Goal: Entertainment & Leisure: Consume media (video, audio)

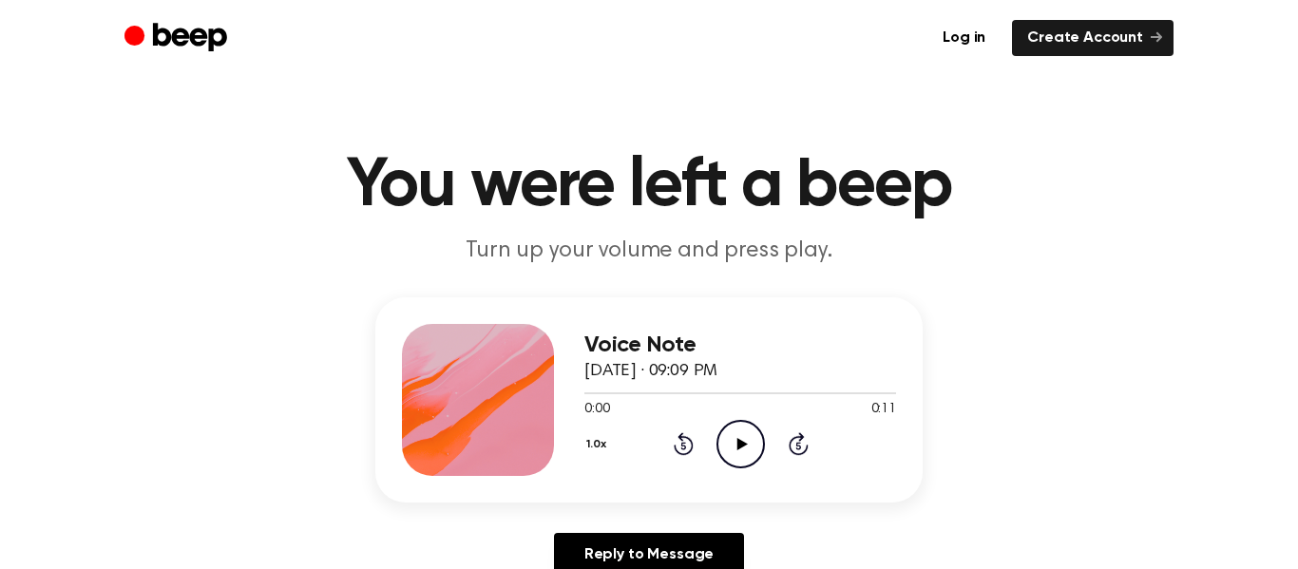
click at [747, 454] on icon "Play Audio" at bounding box center [740, 444] width 48 height 48
click at [747, 461] on icon "Play Audio" at bounding box center [740, 444] width 48 height 48
click at [737, 445] on icon at bounding box center [741, 444] width 10 height 12
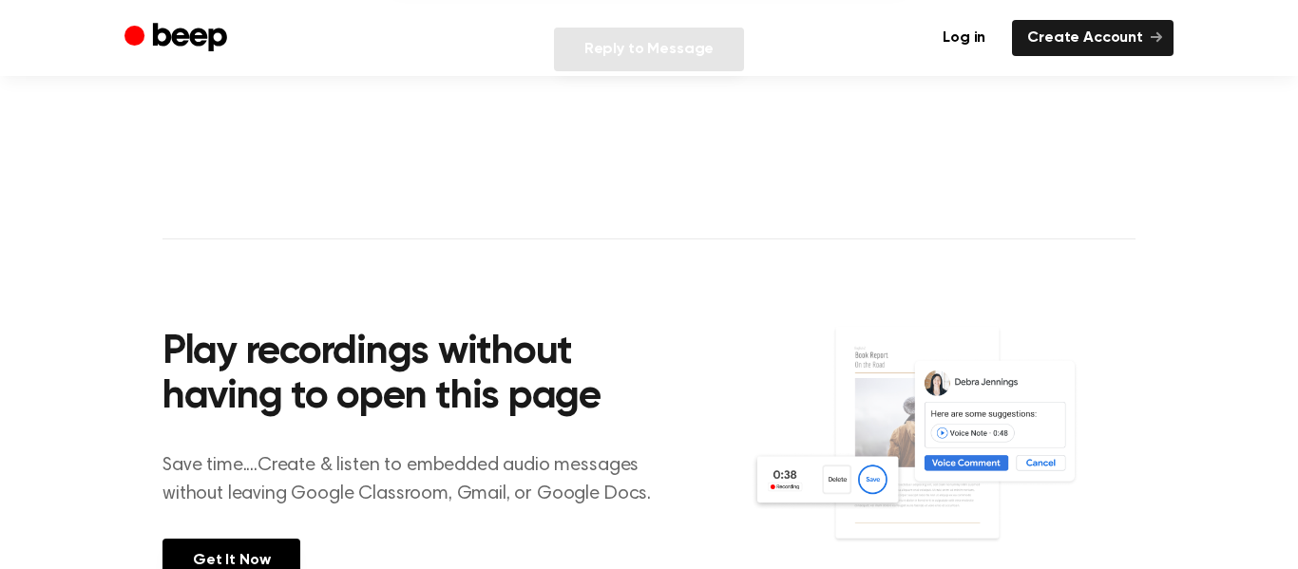
scroll to position [506, 0]
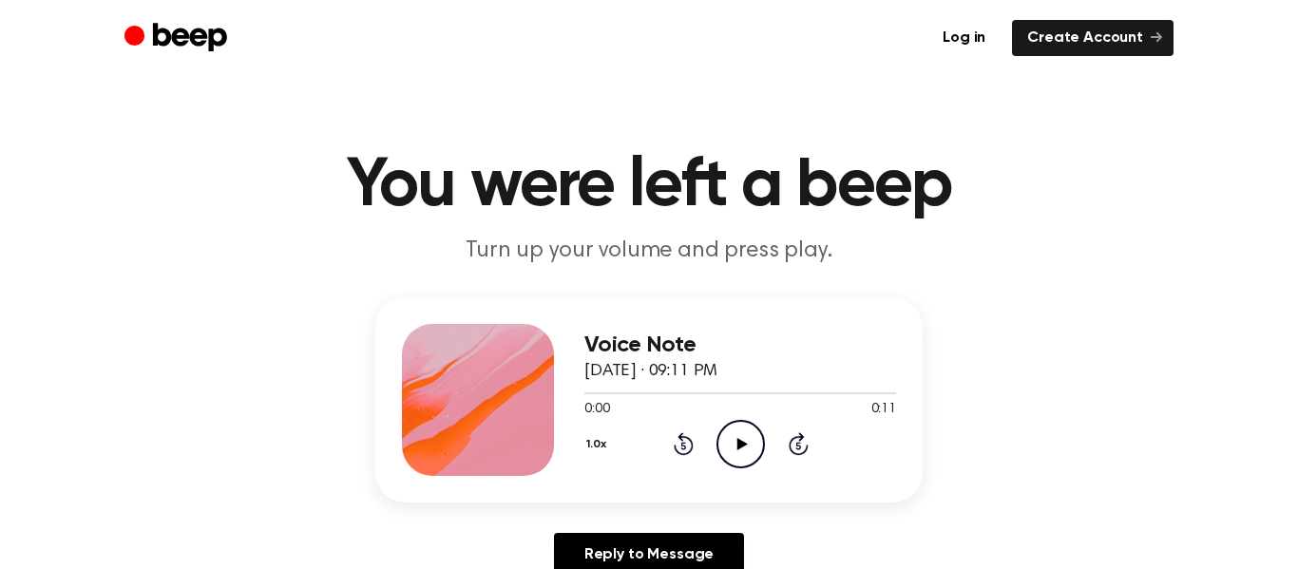
click at [730, 445] on icon "Play Audio" at bounding box center [740, 444] width 48 height 48
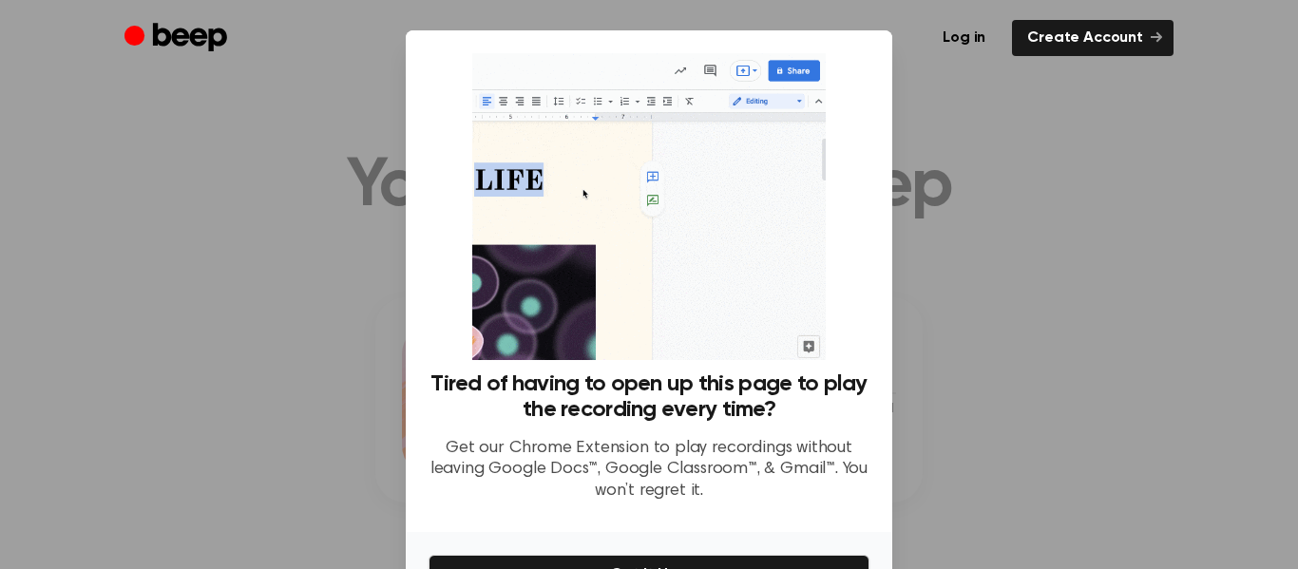
click at [953, 295] on div at bounding box center [649, 284] width 1298 height 569
click at [927, 284] on div at bounding box center [649, 284] width 1298 height 569
click at [419, 347] on div "Tired of having to open up this page to play the recording every time? Get our …" at bounding box center [649, 281] width 486 height 502
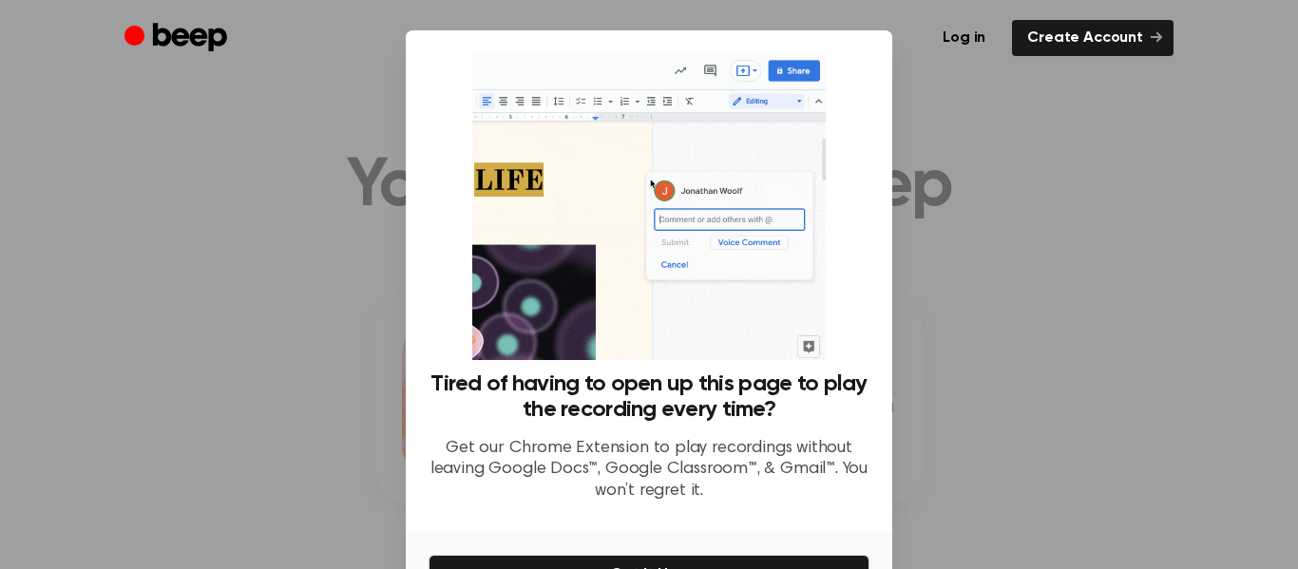
scroll to position [117, 0]
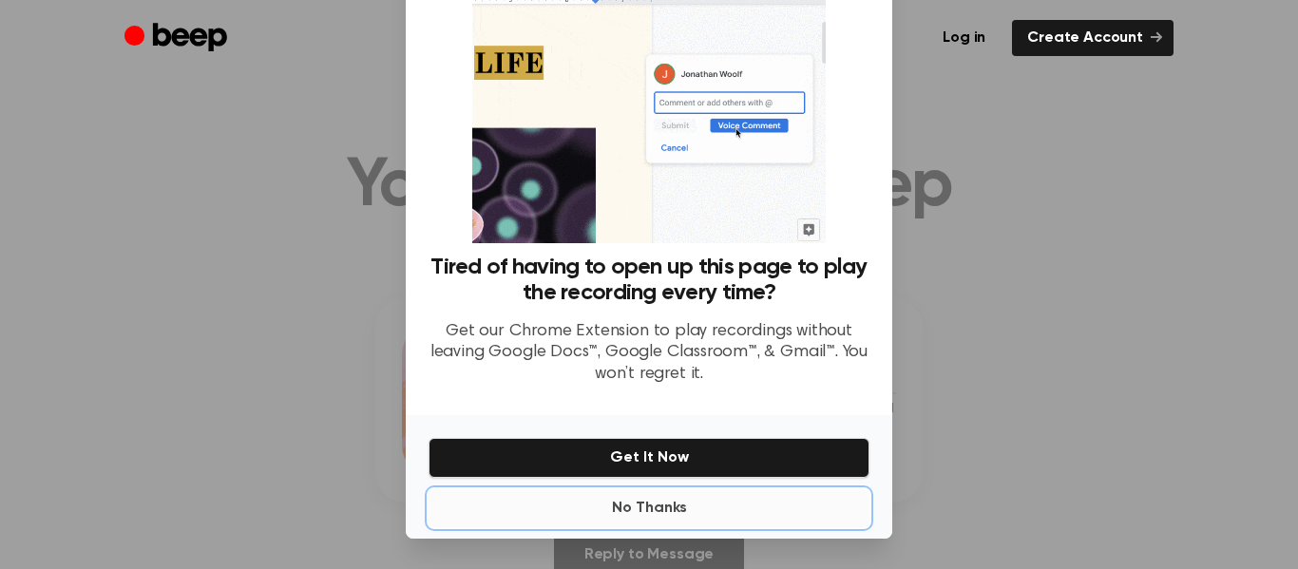
click at [636, 506] on button "No Thanks" at bounding box center [648, 508] width 441 height 38
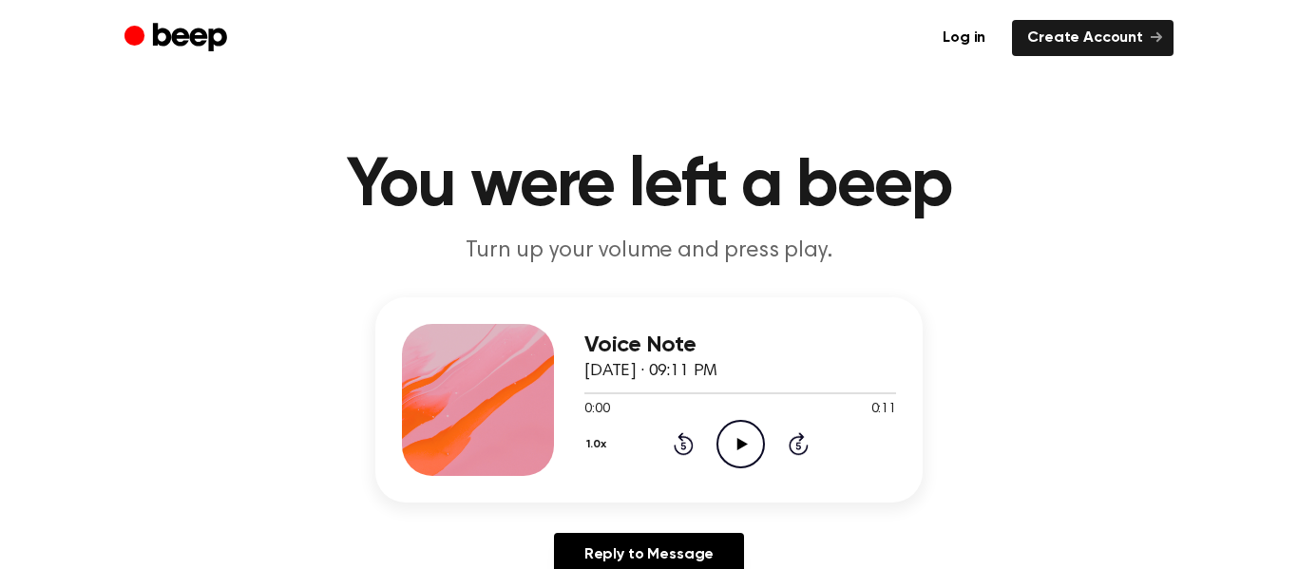
click at [734, 457] on icon "Play Audio" at bounding box center [740, 444] width 48 height 48
click at [734, 444] on icon "Play Audio" at bounding box center [740, 444] width 48 height 48
click at [745, 446] on icon "Play Audio" at bounding box center [740, 444] width 48 height 48
click at [738, 444] on icon at bounding box center [741, 444] width 10 height 12
click at [732, 431] on icon "Play Audio" at bounding box center [740, 444] width 48 height 48
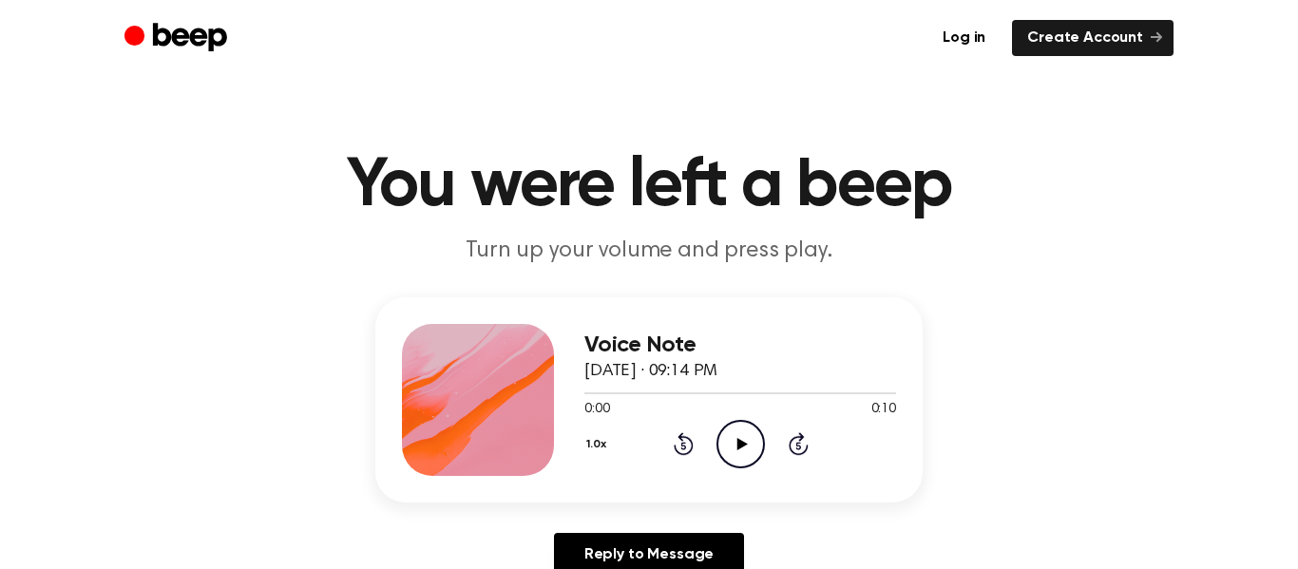
click at [749, 422] on circle at bounding box center [740, 444] width 47 height 47
click at [735, 437] on icon "Play Audio" at bounding box center [740, 444] width 48 height 48
click at [753, 445] on icon "Play Audio" at bounding box center [740, 444] width 48 height 48
click at [741, 459] on icon "Play Audio" at bounding box center [740, 444] width 48 height 48
click at [753, 444] on icon "Play Audio" at bounding box center [740, 444] width 48 height 48
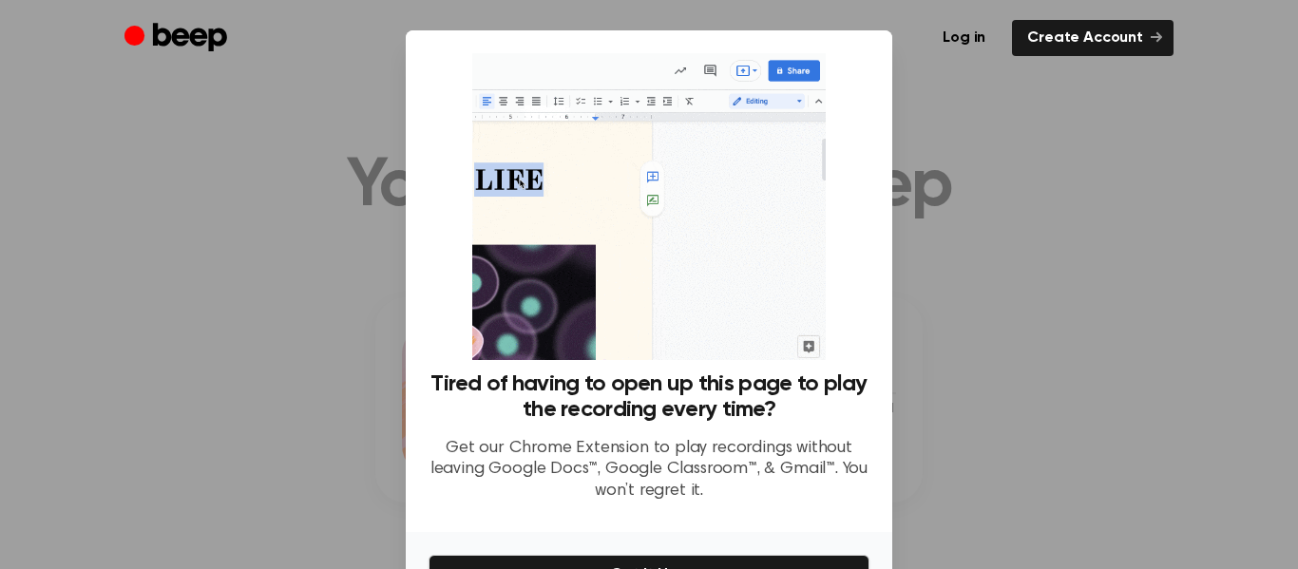
click at [70, 446] on div at bounding box center [649, 284] width 1298 height 569
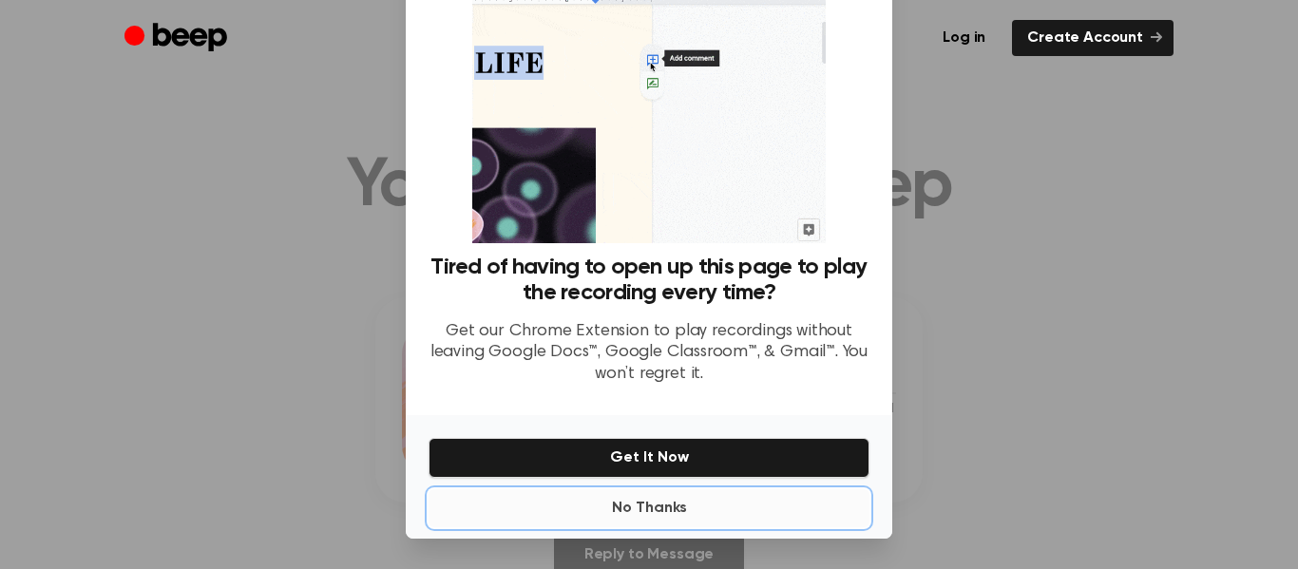
click at [690, 505] on button "No Thanks" at bounding box center [648, 508] width 441 height 38
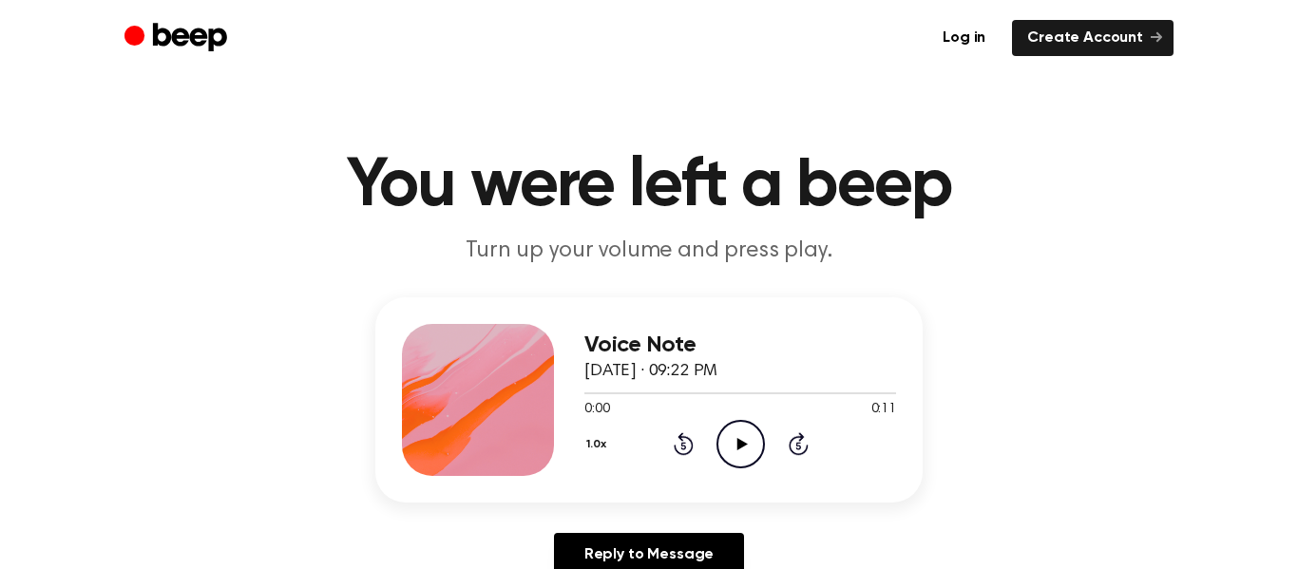
click at [760, 440] on icon "Play Audio" at bounding box center [740, 444] width 48 height 48
click at [743, 469] on div "Voice Note August 28, 2025 · 09:24 PM 0:00 0:11 Your browser does not support t…" at bounding box center [740, 400] width 312 height 152
click at [738, 460] on icon "Play Audio" at bounding box center [740, 444] width 48 height 48
click at [732, 451] on icon "Play Audio" at bounding box center [740, 444] width 48 height 48
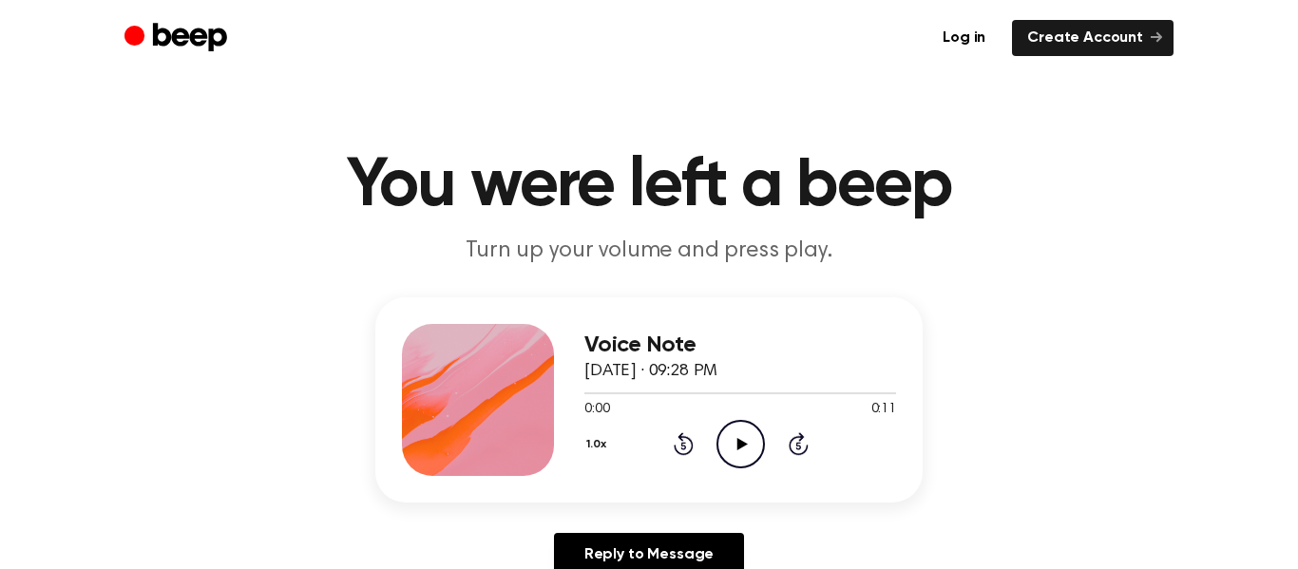
click at [735, 432] on icon "Play Audio" at bounding box center [740, 444] width 48 height 48
